Goal: Task Accomplishment & Management: Complete application form

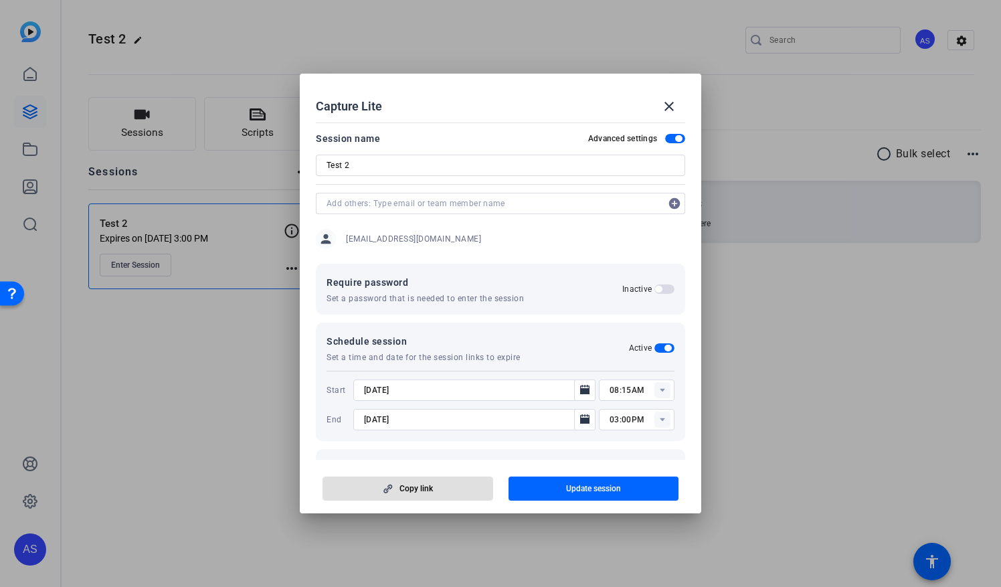
scroll to position [112, 0]
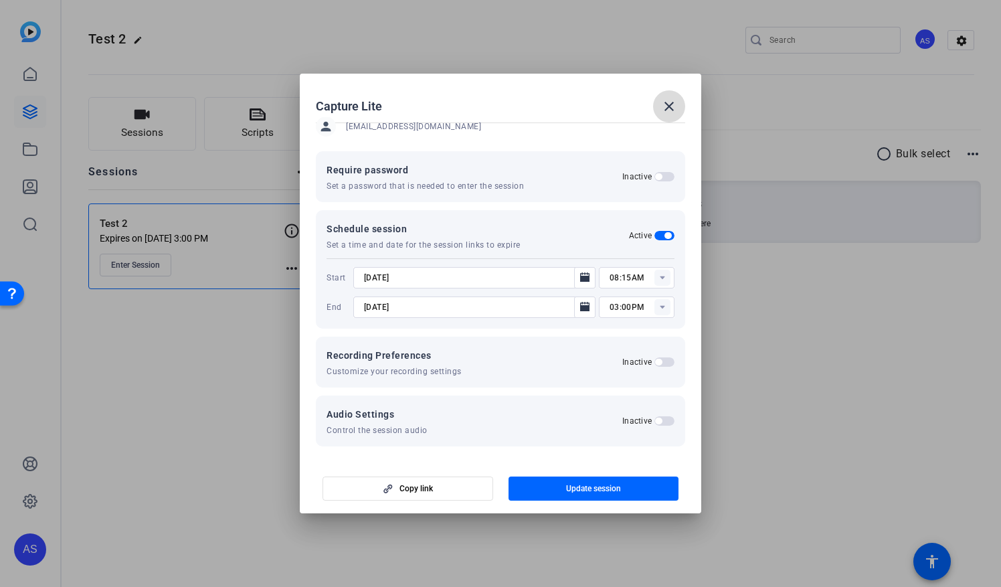
click at [663, 102] on mat-icon "close" at bounding box center [669, 106] width 16 height 16
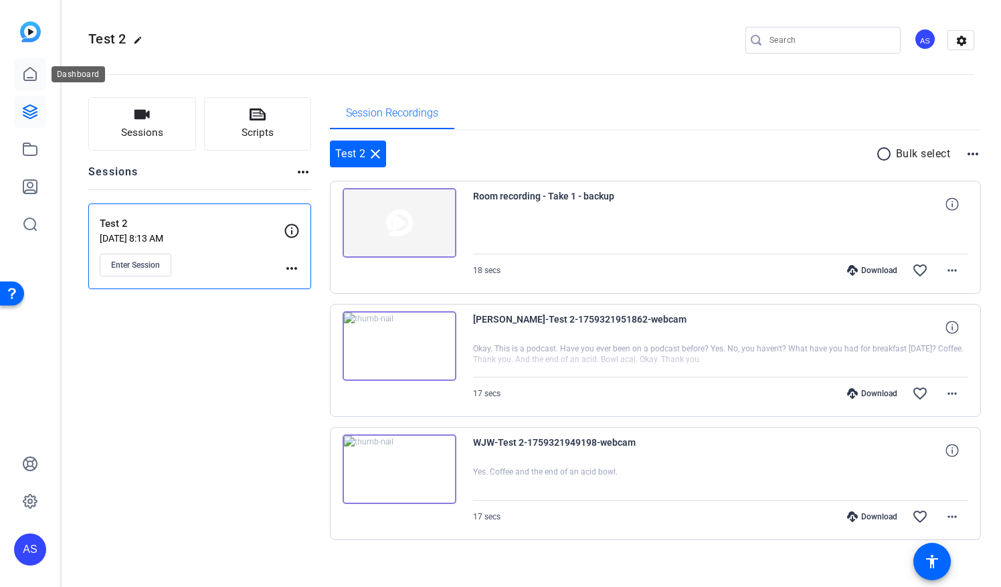
click at [34, 78] on icon at bounding box center [30, 74] width 16 height 16
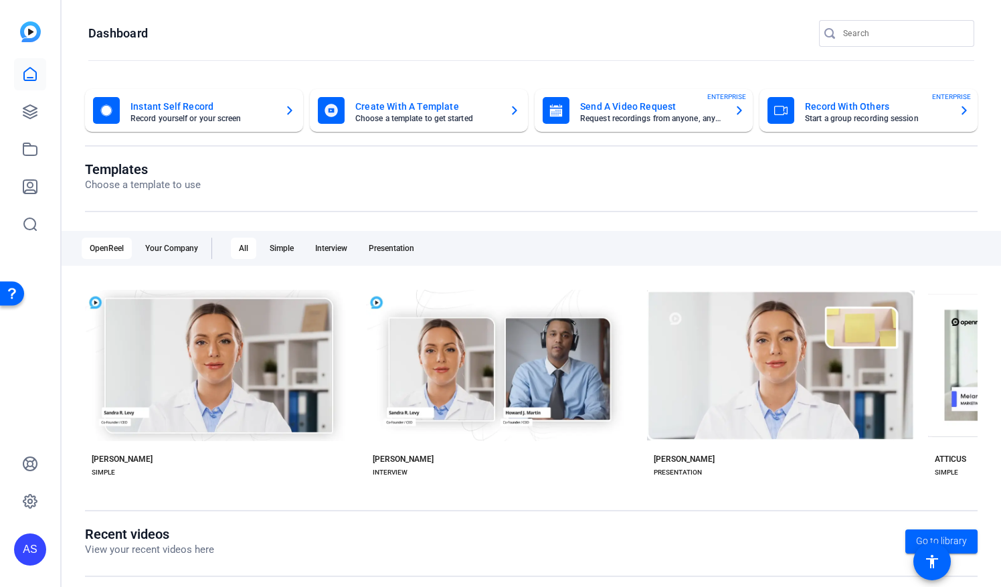
click at [158, 169] on h1 "Templates" at bounding box center [143, 169] width 116 height 16
click at [108, 168] on h1 "Templates" at bounding box center [143, 169] width 116 height 16
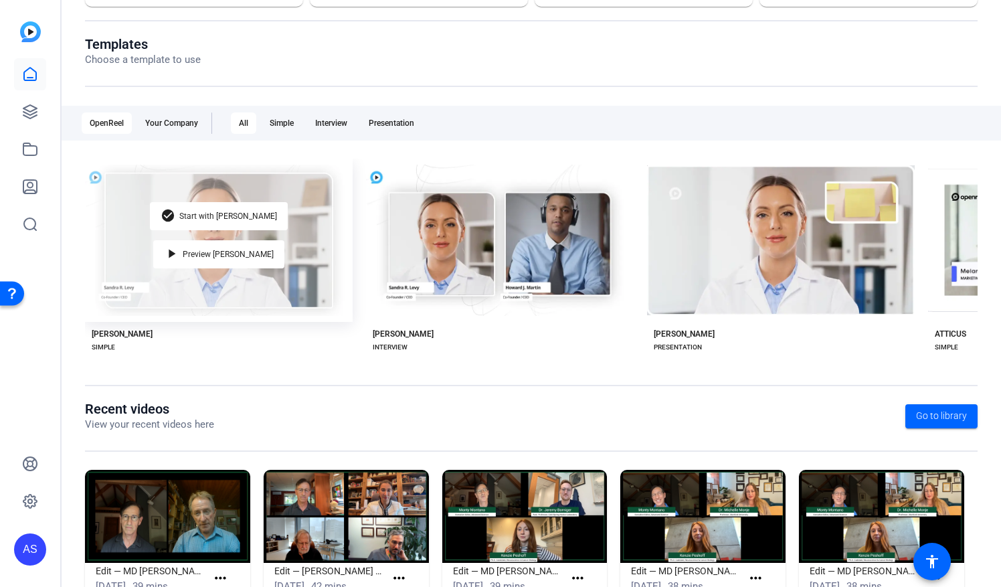
scroll to position [104, 0]
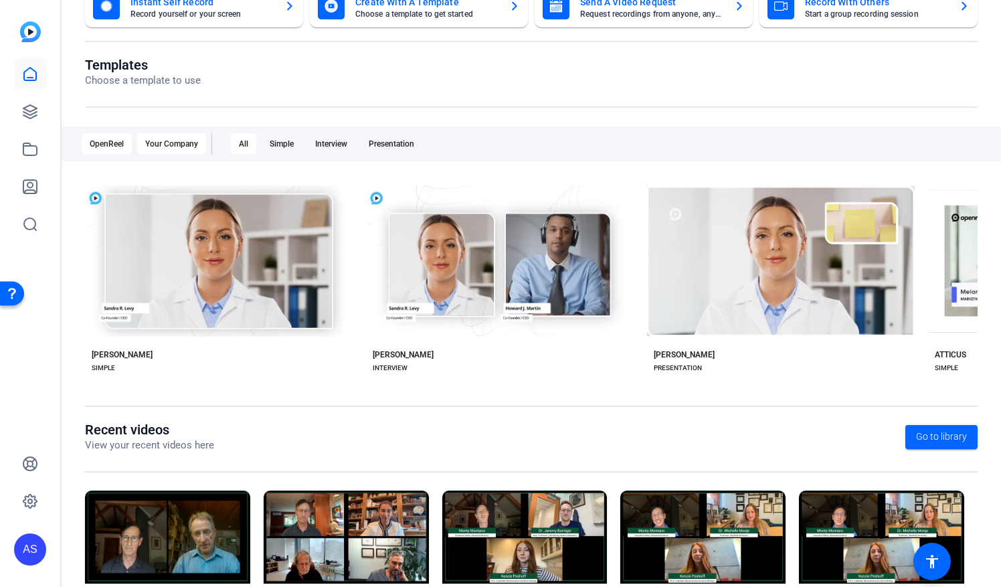
click at [183, 140] on div "Your Company" at bounding box center [171, 143] width 69 height 21
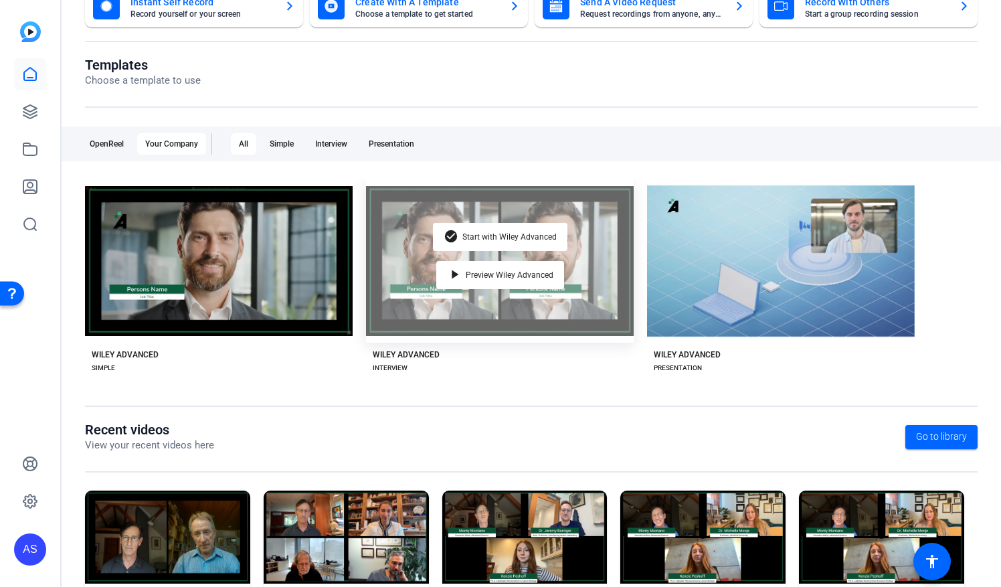
click at [589, 242] on div "check_circle Start with Wiley Advanced play_arrow Preview Wiley Advanced" at bounding box center [500, 260] width 268 height 163
click at [577, 225] on div "check_circle Start with Wiley Advanced play_arrow Preview Wiley Advanced" at bounding box center [500, 260] width 268 height 163
click at [486, 233] on span "Start with Wiley Advanced" at bounding box center [509, 237] width 94 height 8
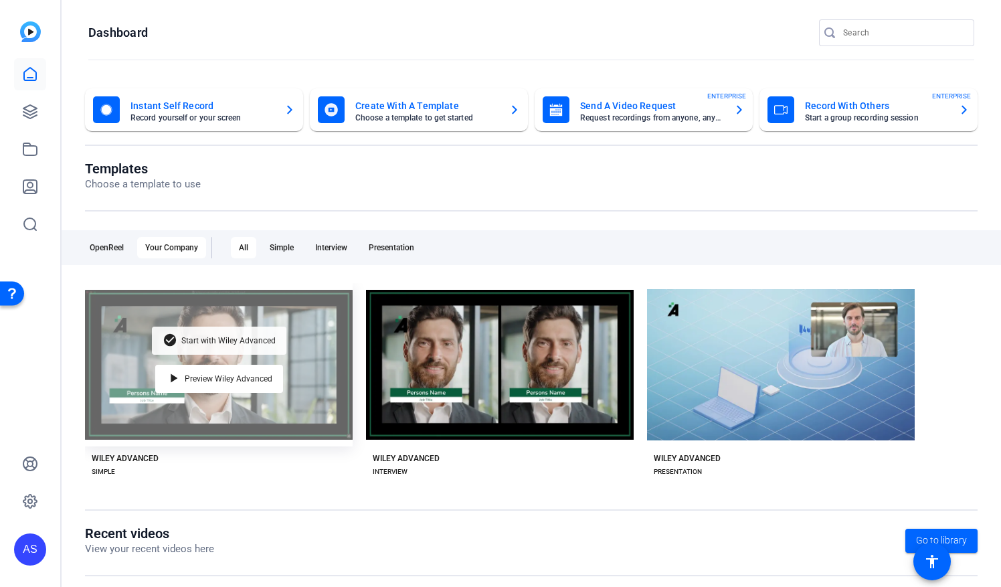
scroll to position [0, 0]
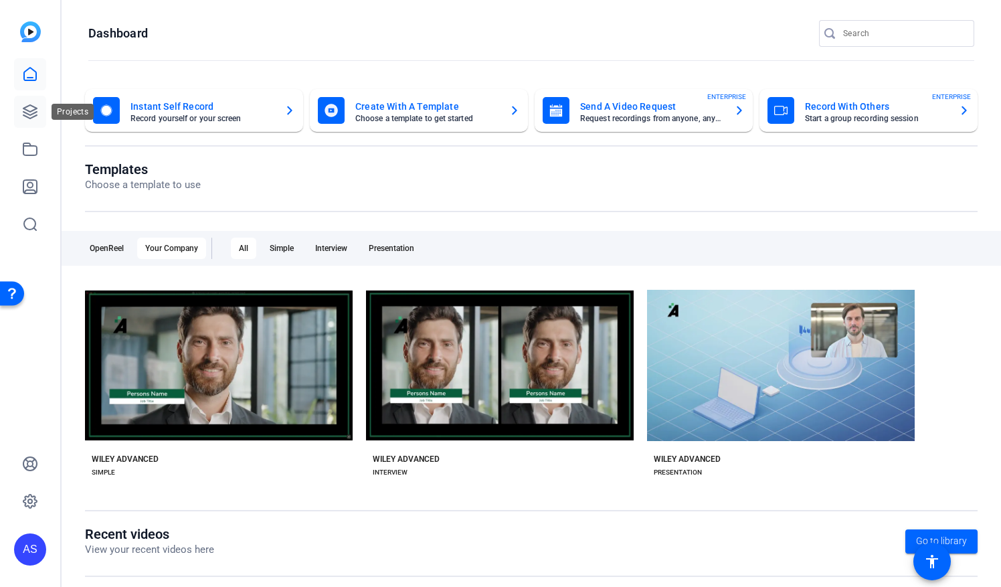
click at [31, 120] on link at bounding box center [30, 112] width 32 height 32
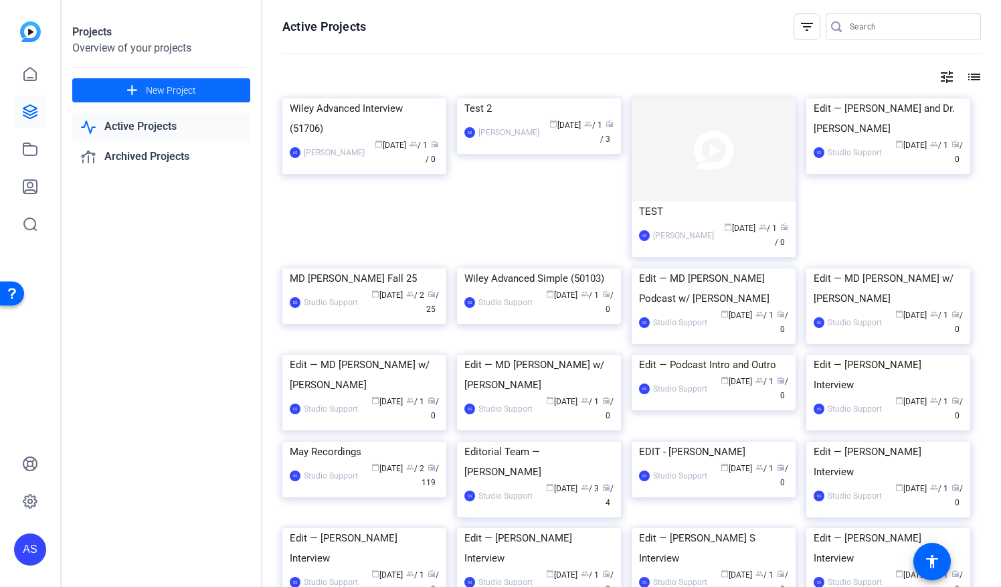
click at [170, 91] on span "New Project" at bounding box center [171, 91] width 50 height 14
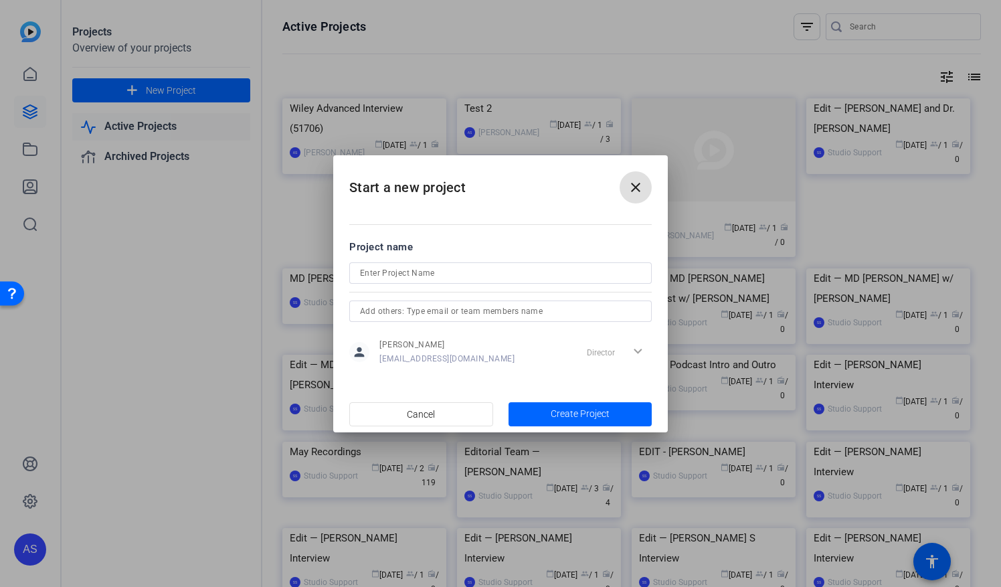
click at [469, 277] on input at bounding box center [500, 273] width 281 height 16
type input "l"
type input "Longevity Biotech"
click at [599, 415] on span "Create Project" at bounding box center [579, 414] width 59 height 14
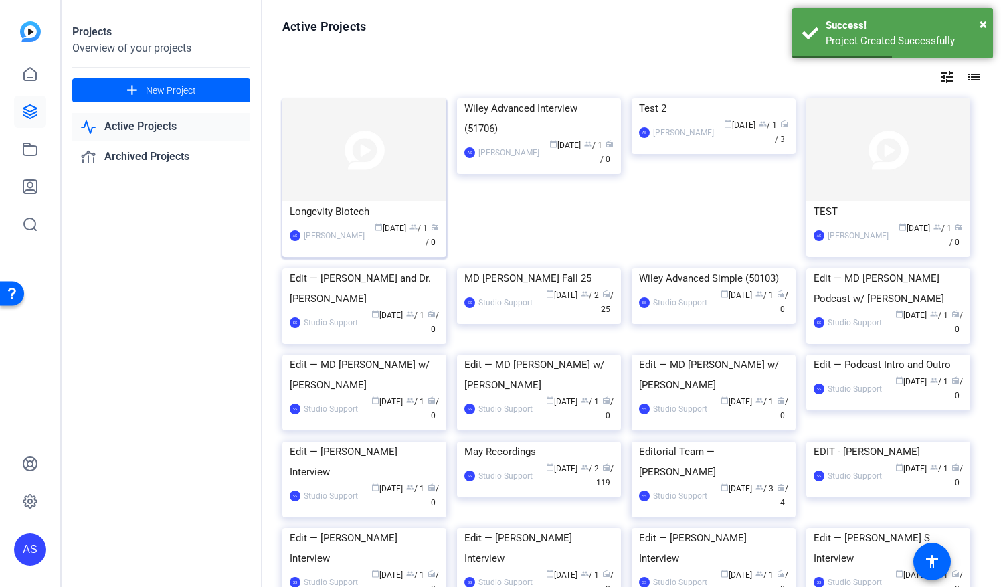
click at [356, 163] on img at bounding box center [364, 149] width 164 height 103
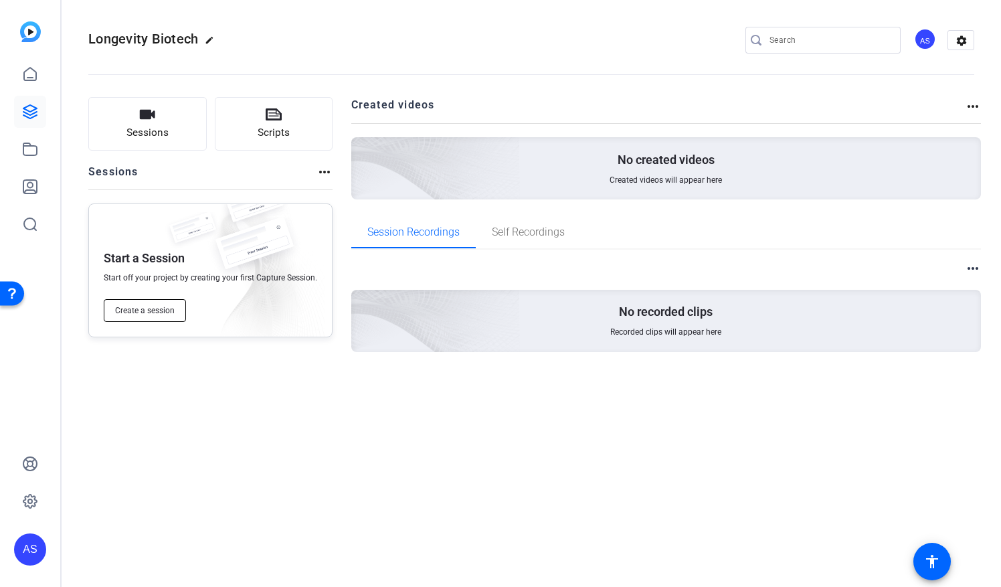
click at [146, 312] on span "Create a session" at bounding box center [145, 310] width 60 height 11
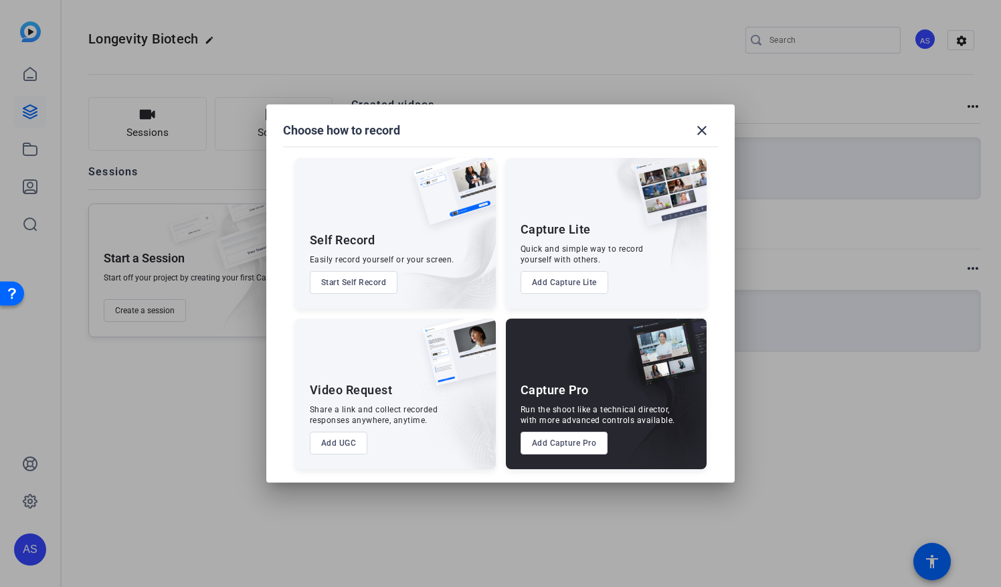
click at [566, 243] on div "Capture Lite Quick and simple way to record yourself with others. Add Capture L…" at bounding box center [606, 233] width 201 height 150
click at [559, 286] on button "Add Capture Lite" at bounding box center [564, 282] width 88 height 23
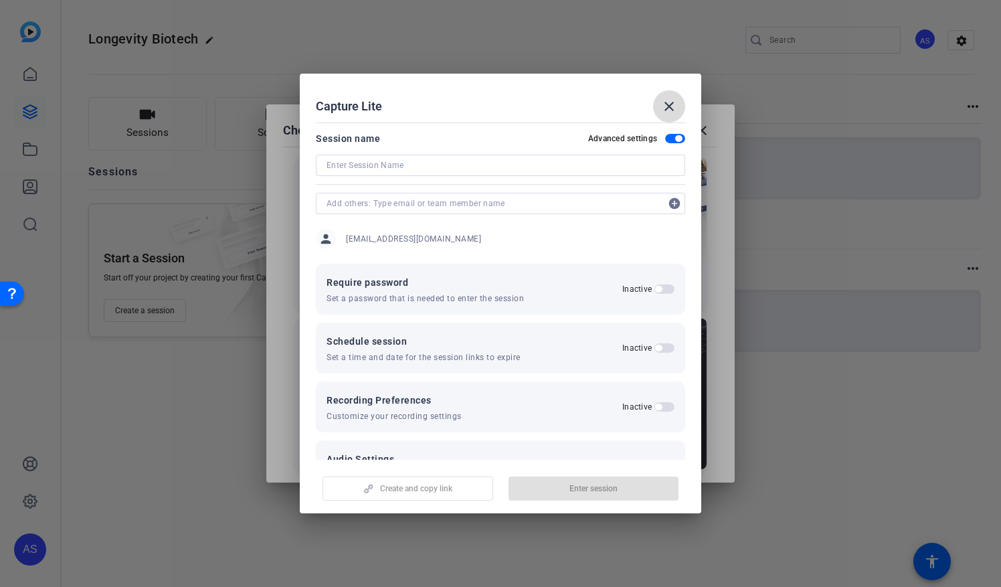
click at [671, 100] on mat-icon "close" at bounding box center [669, 106] width 16 height 16
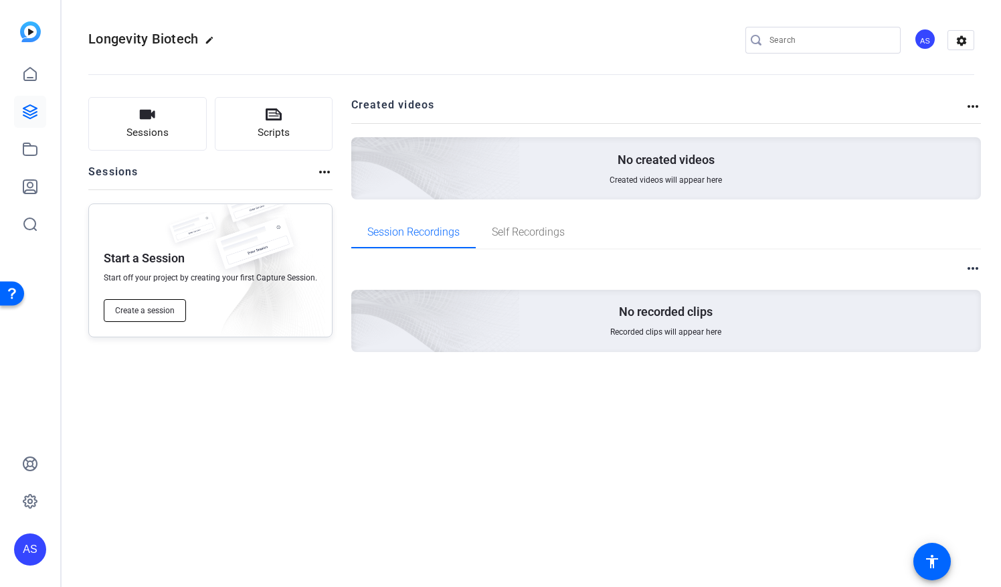
click at [165, 304] on button "Create a session" at bounding box center [145, 310] width 82 height 23
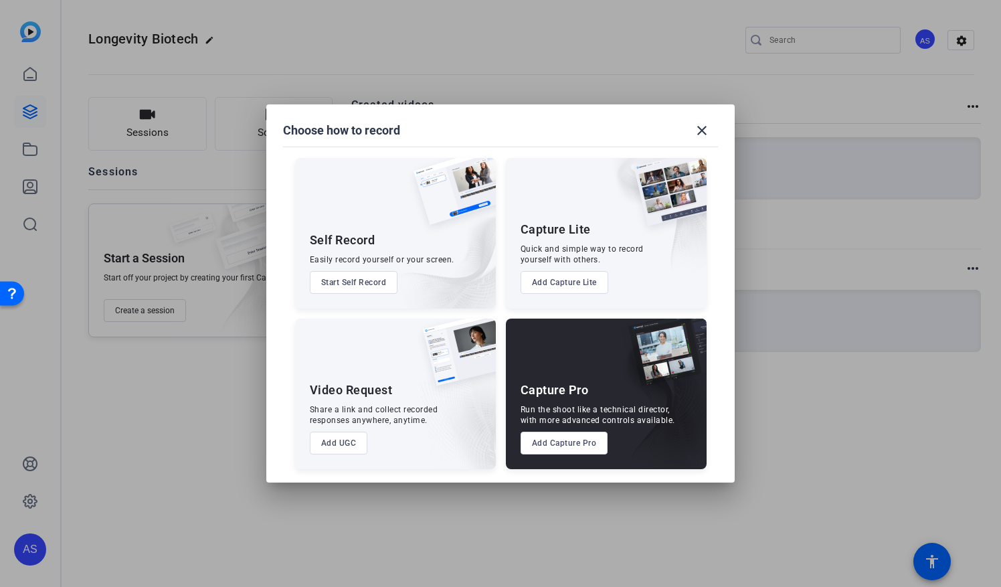
click at [585, 242] on div "Capture Lite Quick and simple way to record yourself with others. Add Capture L…" at bounding box center [606, 233] width 201 height 150
click at [589, 284] on button "Add Capture Lite" at bounding box center [564, 282] width 88 height 23
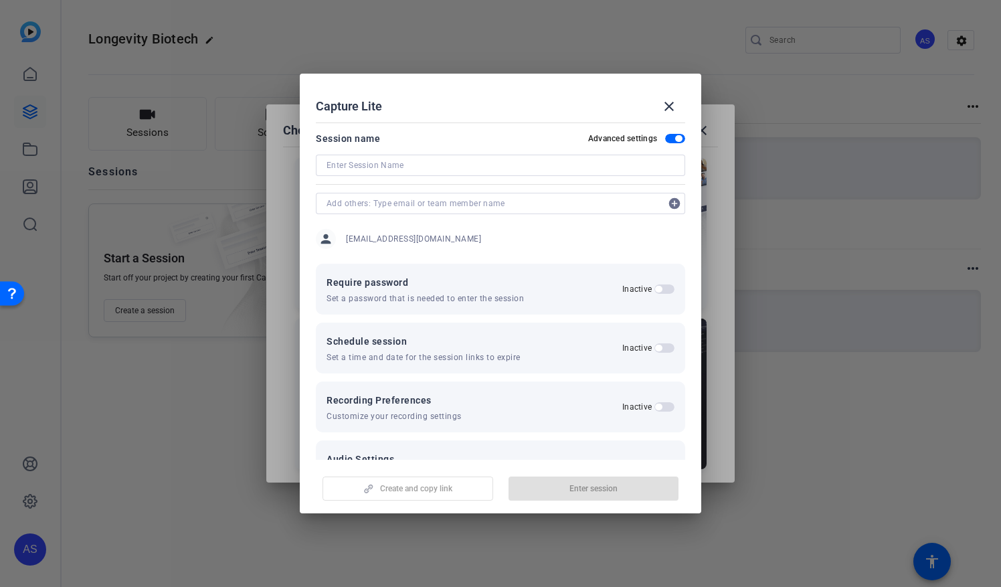
click at [408, 177] on div at bounding box center [500, 183] width 369 height 15
click at [411, 165] on input at bounding box center [500, 165] width 348 height 16
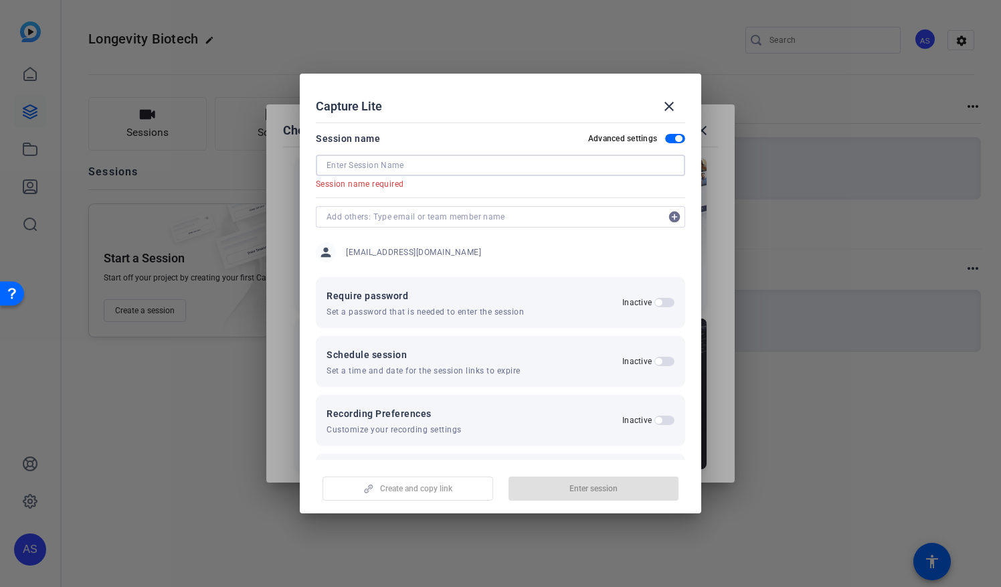
paste input "[PERSON_NAME] / [PERSON_NAME] Podcast Conversation"
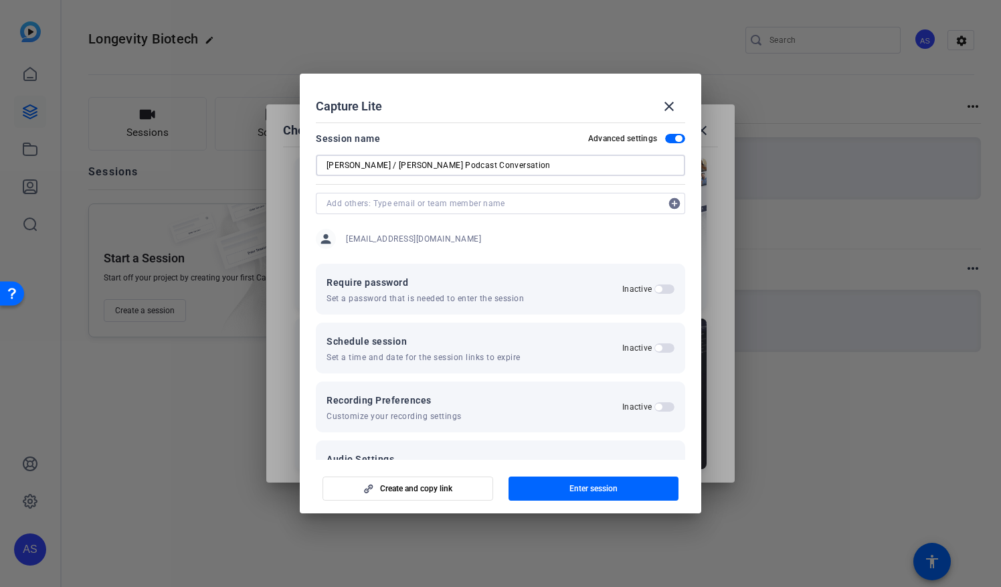
type input "[PERSON_NAME] / [PERSON_NAME] Podcast Conversation"
click at [478, 225] on div at bounding box center [500, 221] width 369 height 15
click at [457, 200] on input "text" at bounding box center [493, 203] width 334 height 16
type input "M"
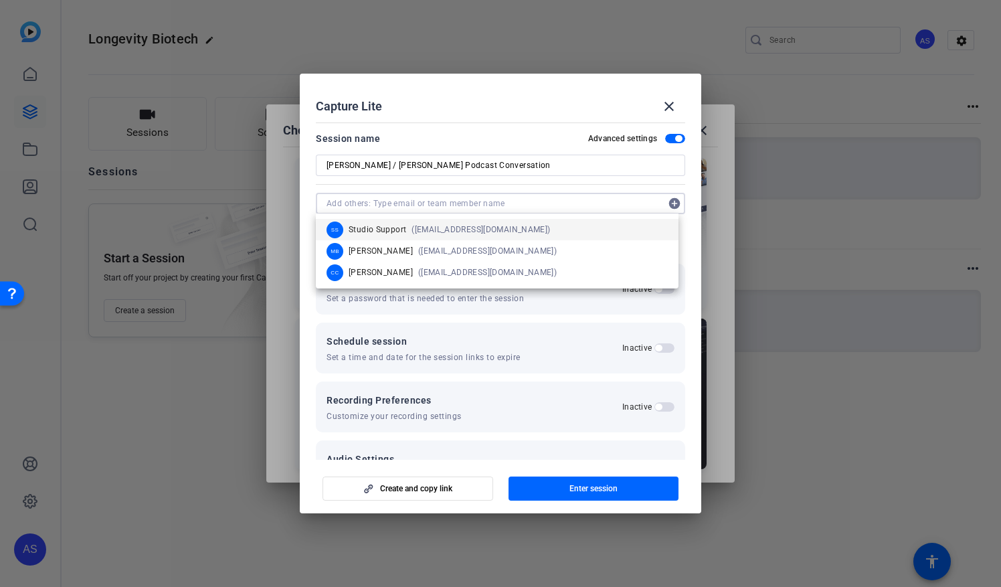
click at [537, 182] on div at bounding box center [500, 183] width 369 height 15
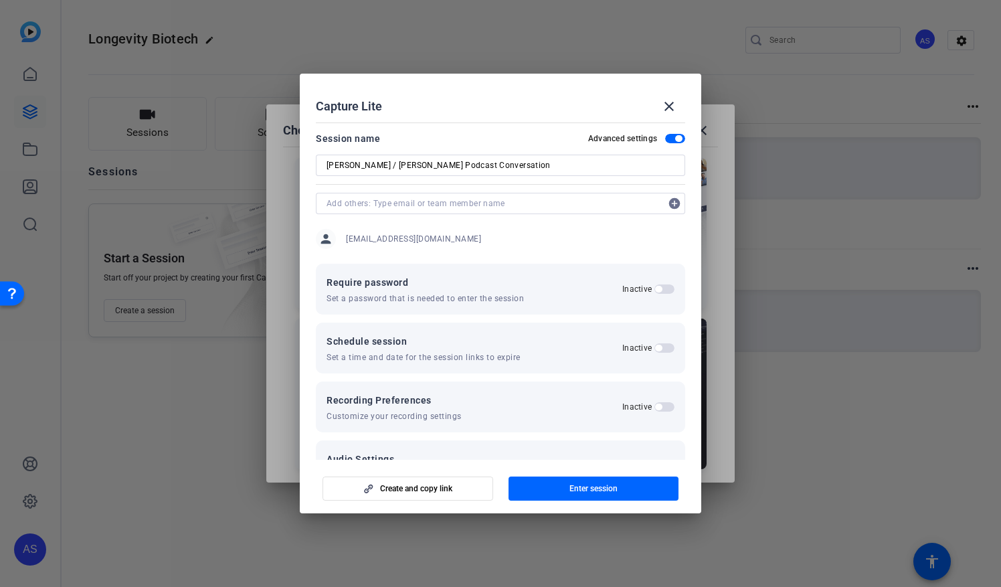
click at [452, 489] on span "Create and copy link" at bounding box center [416, 488] width 72 height 11
click at [409, 495] on span "button" at bounding box center [407, 488] width 169 height 32
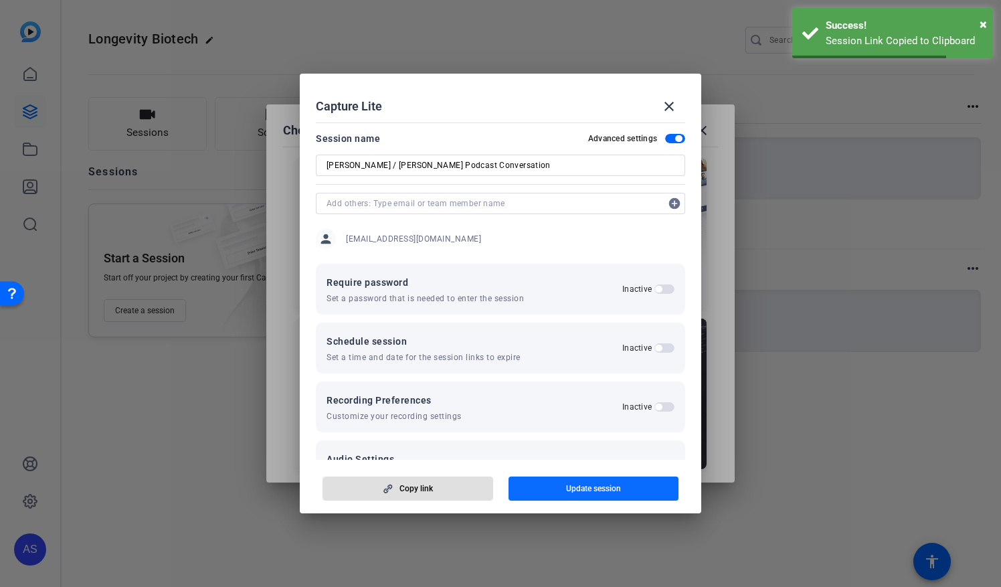
click at [578, 489] on span "Update session" at bounding box center [593, 488] width 55 height 11
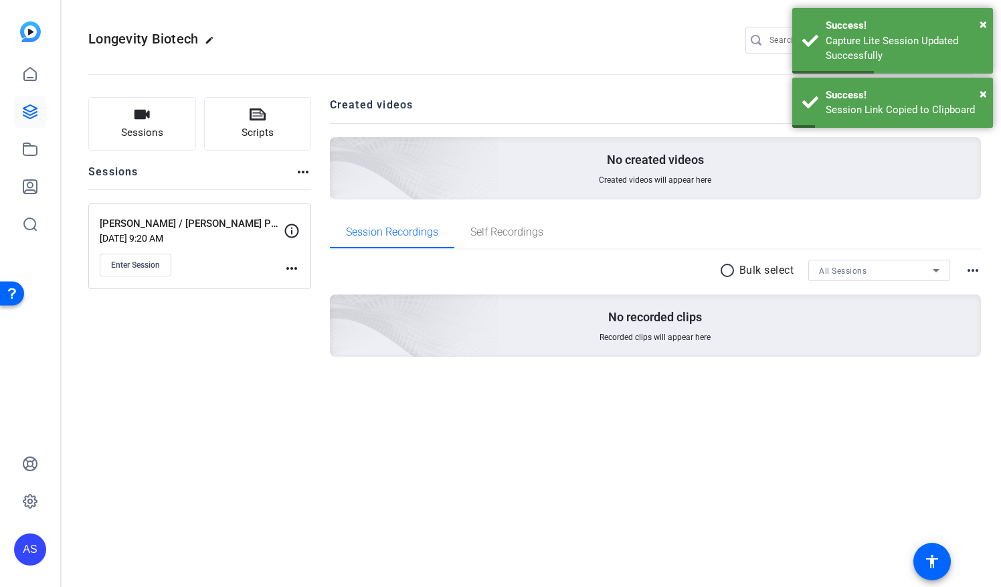
click at [289, 264] on mat-icon "more_horiz" at bounding box center [292, 268] width 16 height 16
